Goal: Task Accomplishment & Management: Manage account settings

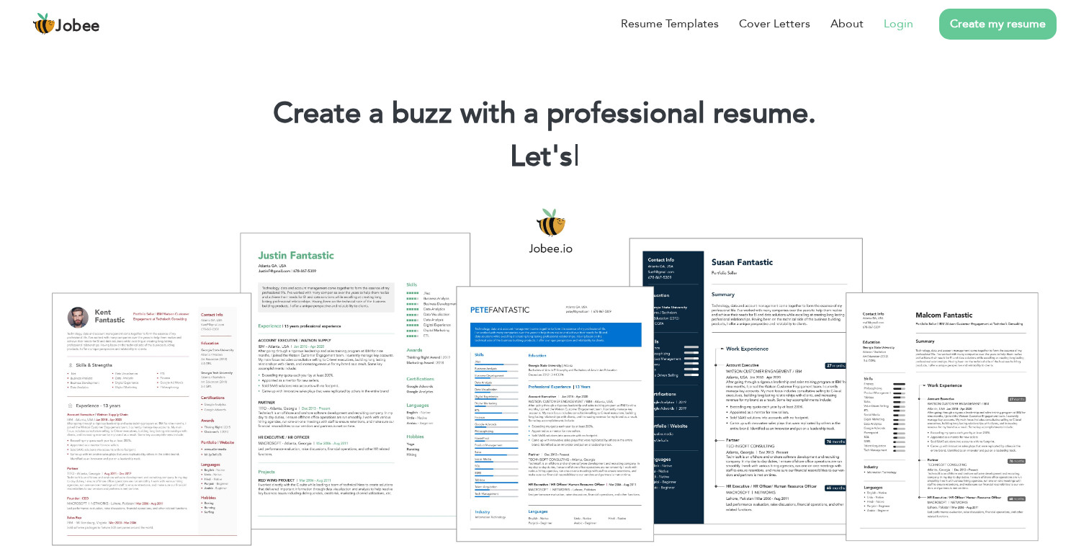
click at [901, 24] on link "Login" at bounding box center [899, 23] width 30 height 17
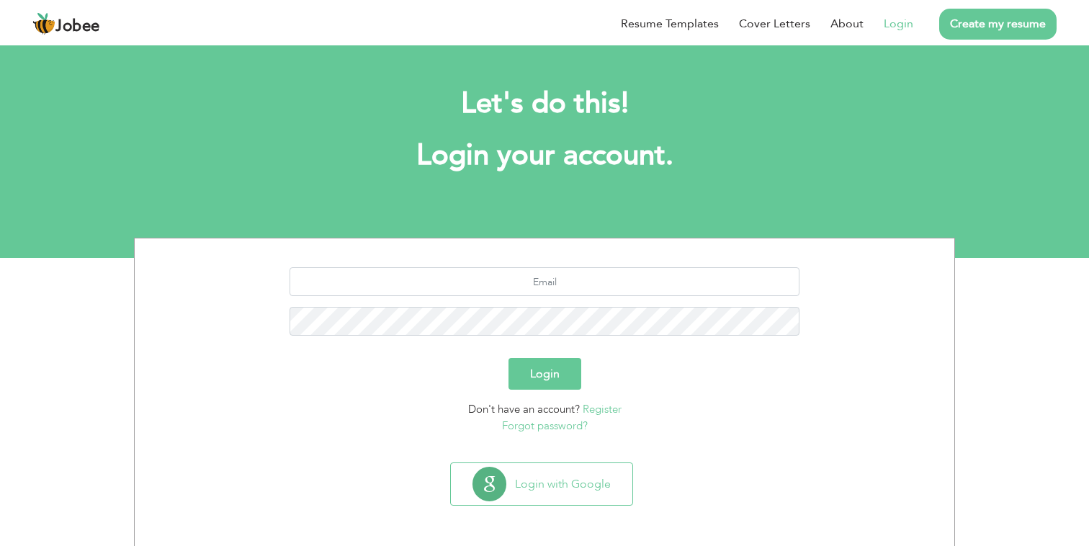
scroll to position [1, 0]
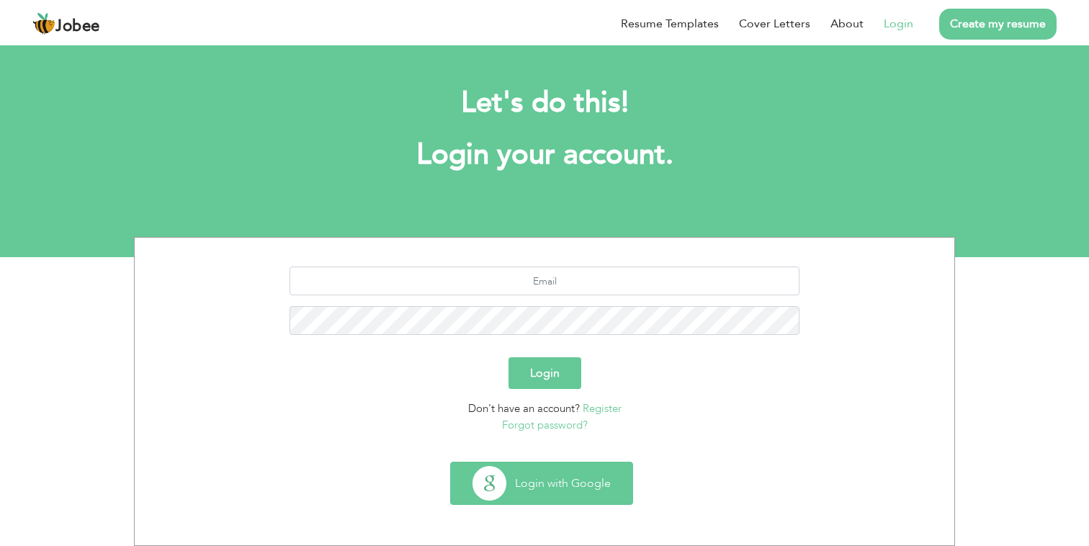
click at [496, 482] on button "Login with Google" at bounding box center [542, 484] width 182 height 42
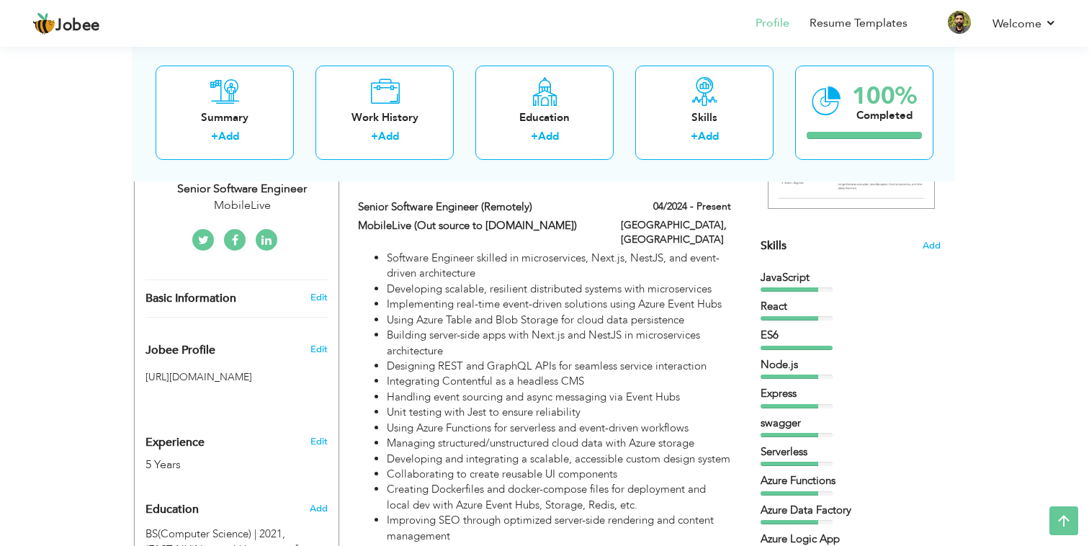
scroll to position [300, 0]
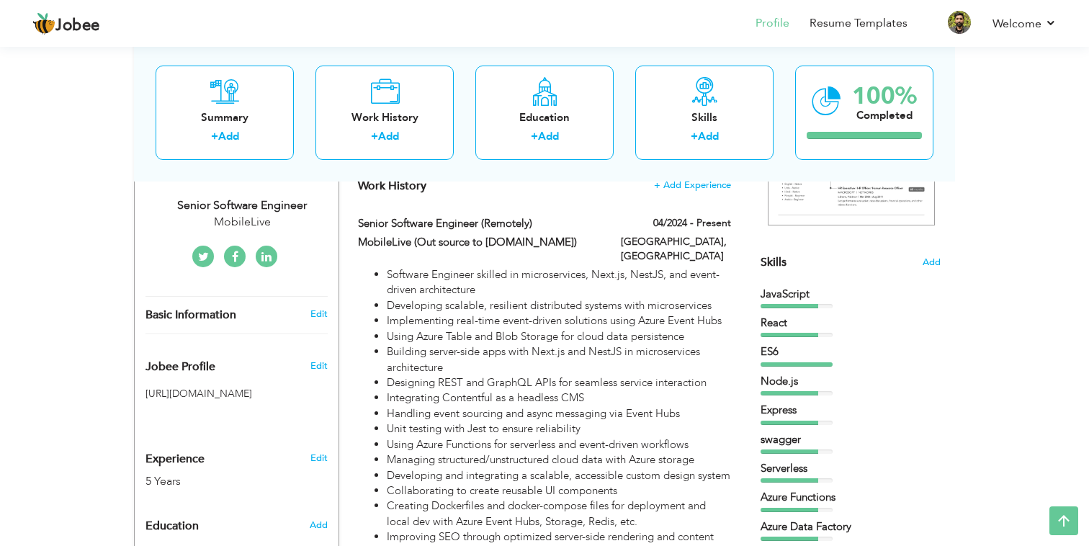
click at [577, 313] on li "Implementing real-time event-driven solutions using Azure Event Hubs" at bounding box center [559, 320] width 344 height 15
type input "Senior Software Engineer (Remotely)"
type input "MobileLive (Out source to Staple.ca)"
type input "04/2024"
type input "Canada"
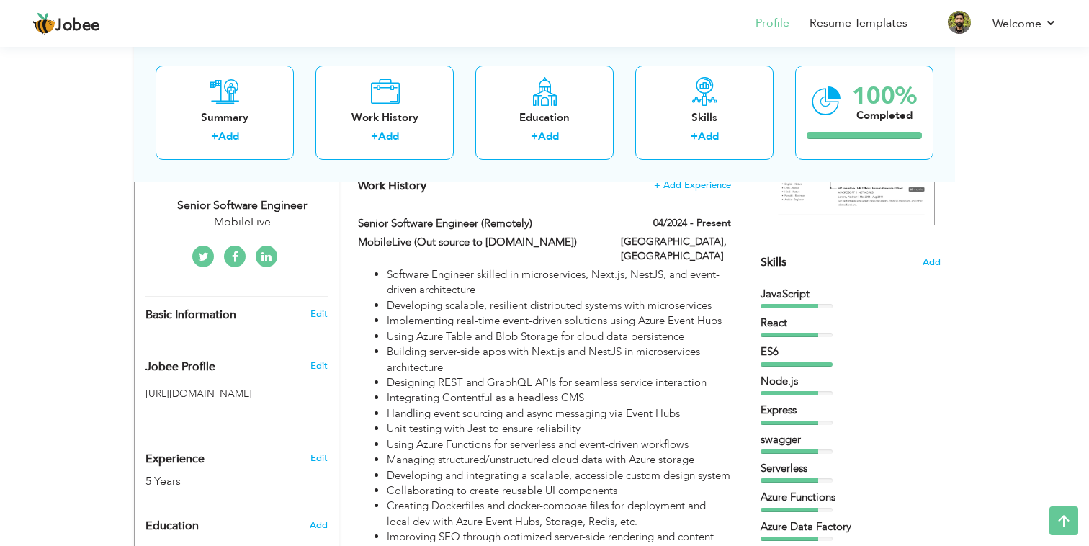
type input "Toronto"
checkbox input "true"
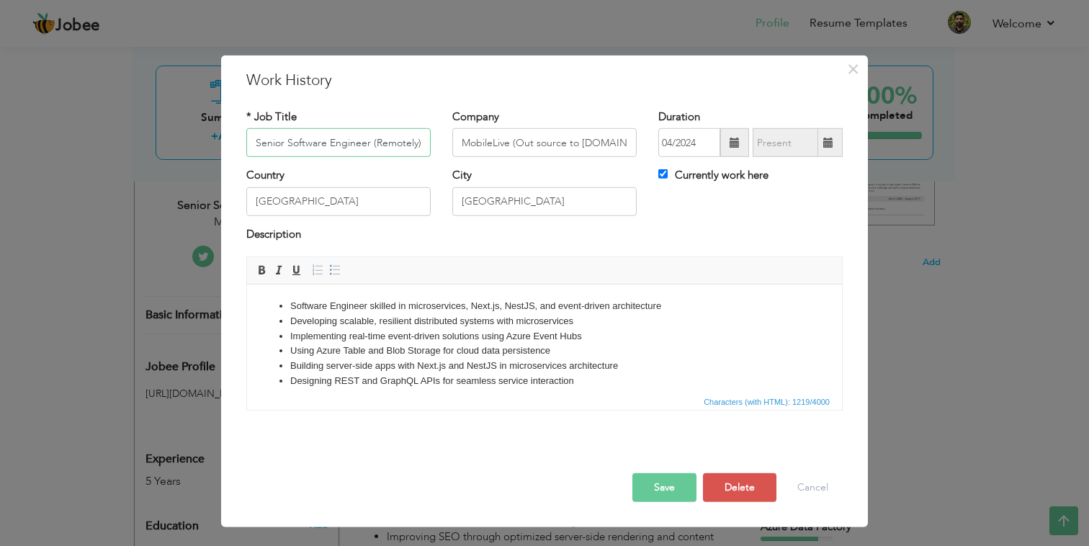
scroll to position [161, 0]
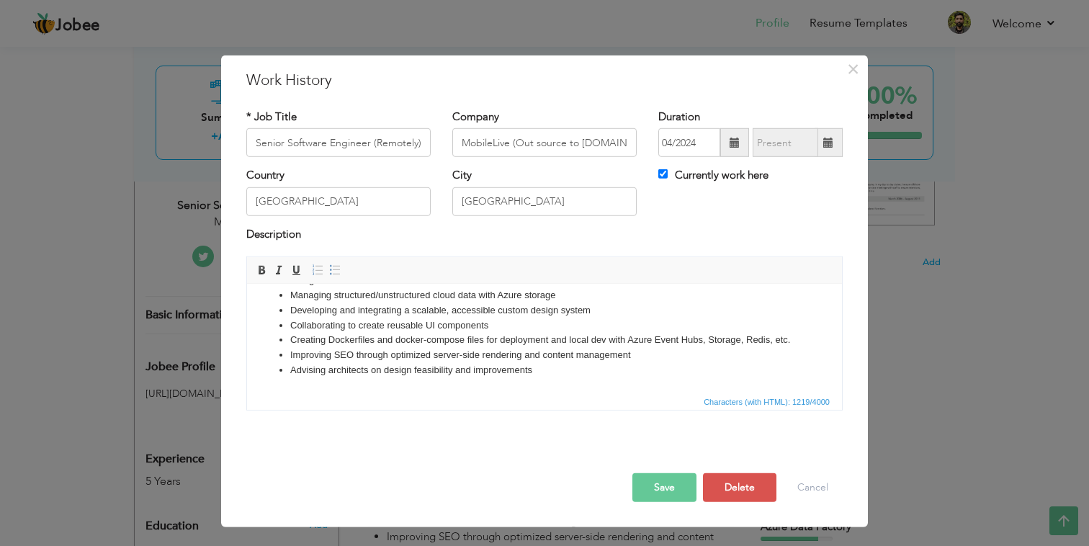
click at [548, 354] on li "Improving SEO through optimized server-side rendering and content management" at bounding box center [544, 355] width 509 height 15
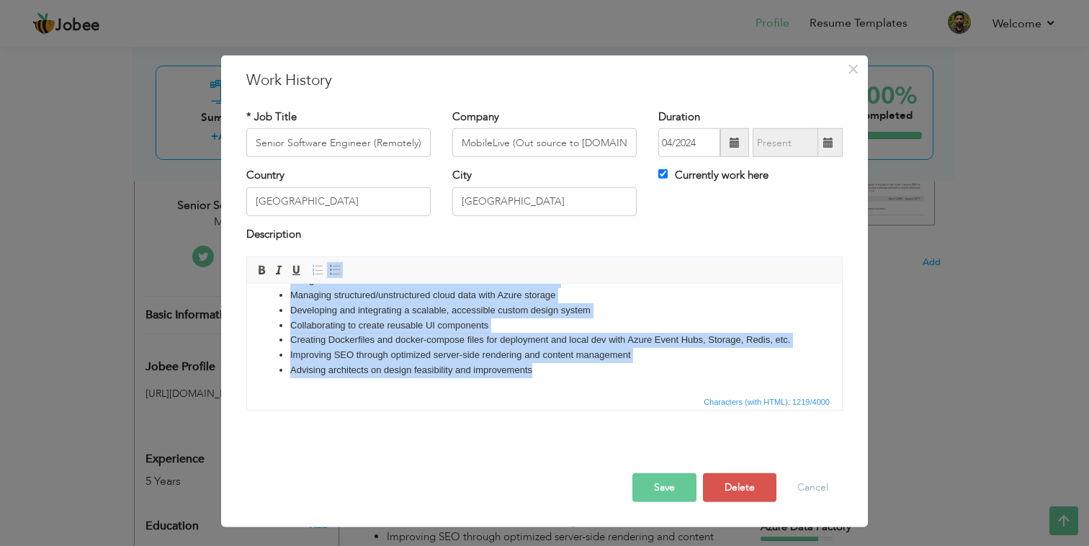
copy ul "Software Engineer skilled in microservices, Next.js, NestJS, and event-driven a…"
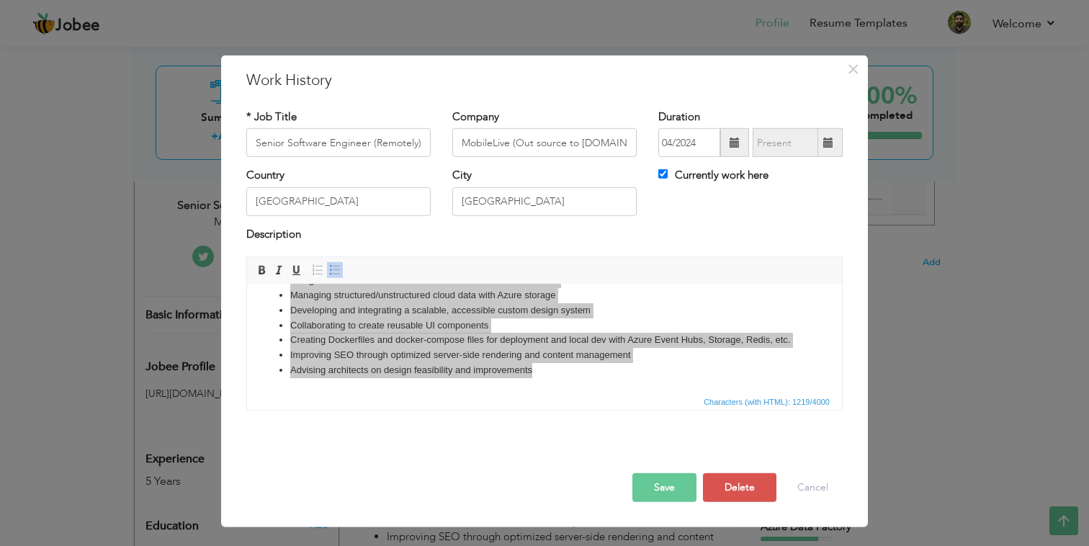
click at [668, 488] on button "Save" at bounding box center [665, 487] width 64 height 29
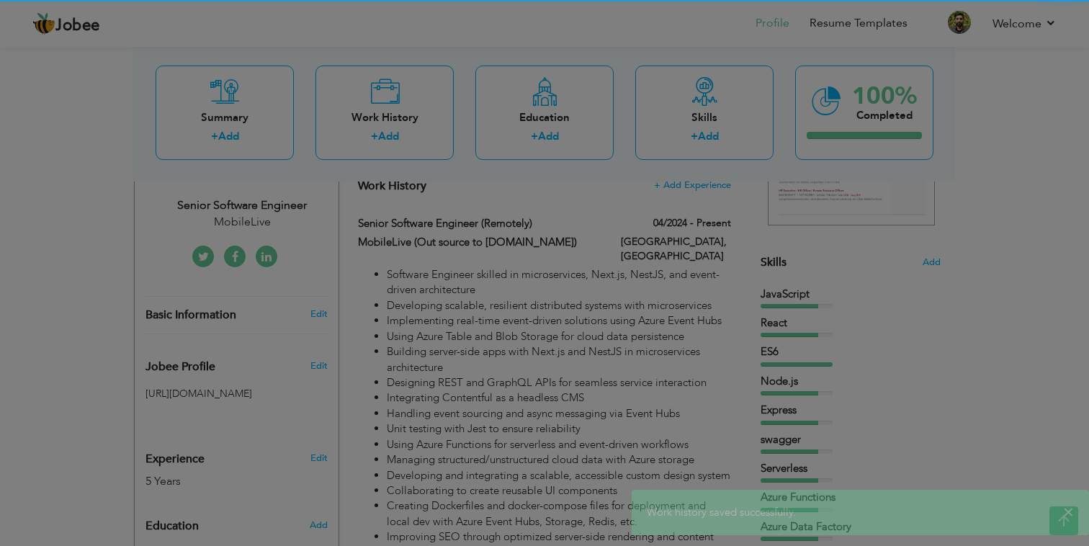
scroll to position [0, 0]
